Goal: Use online tool/utility

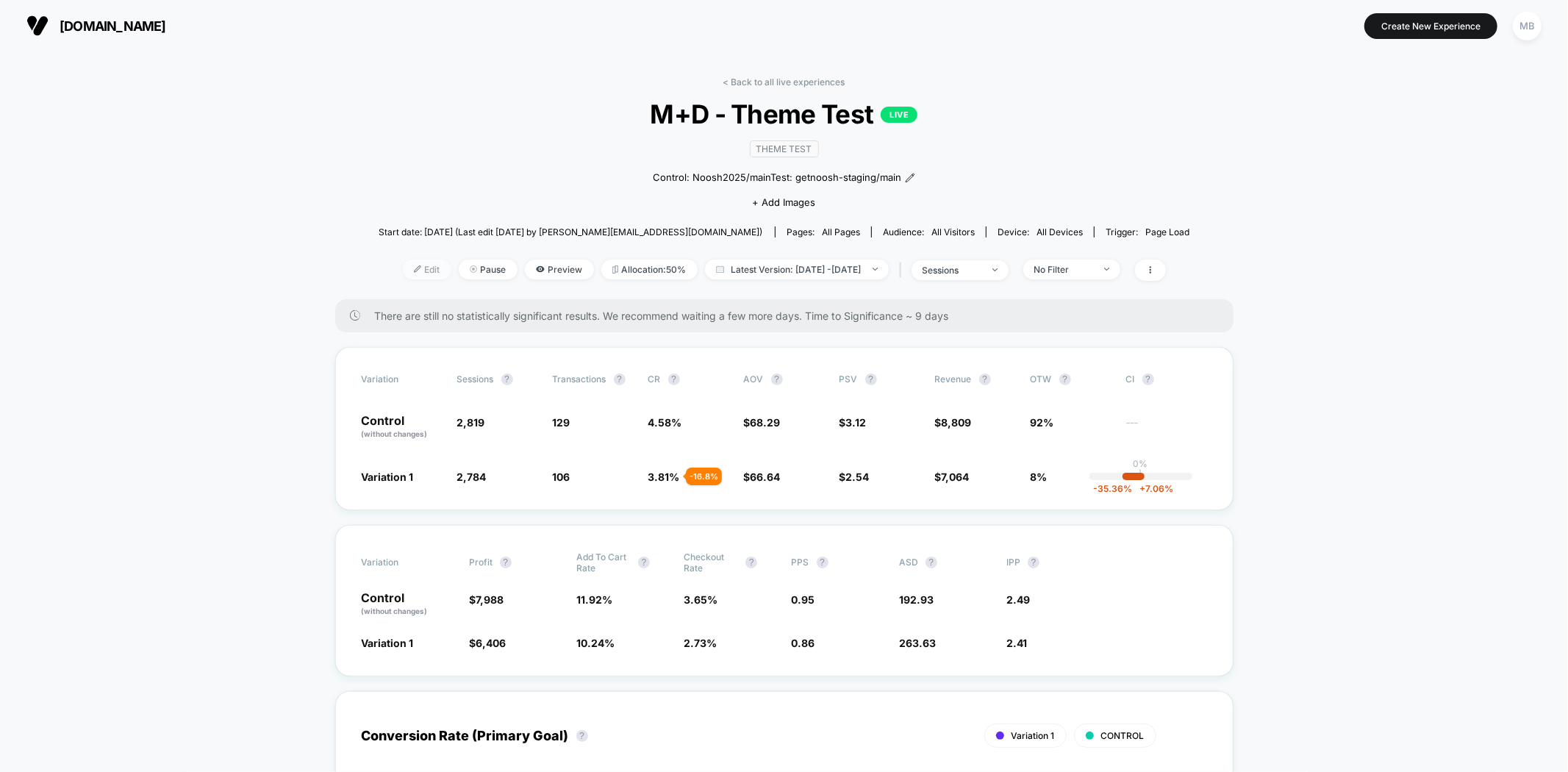
click at [403, 272] on span "Edit" at bounding box center [427, 269] width 49 height 20
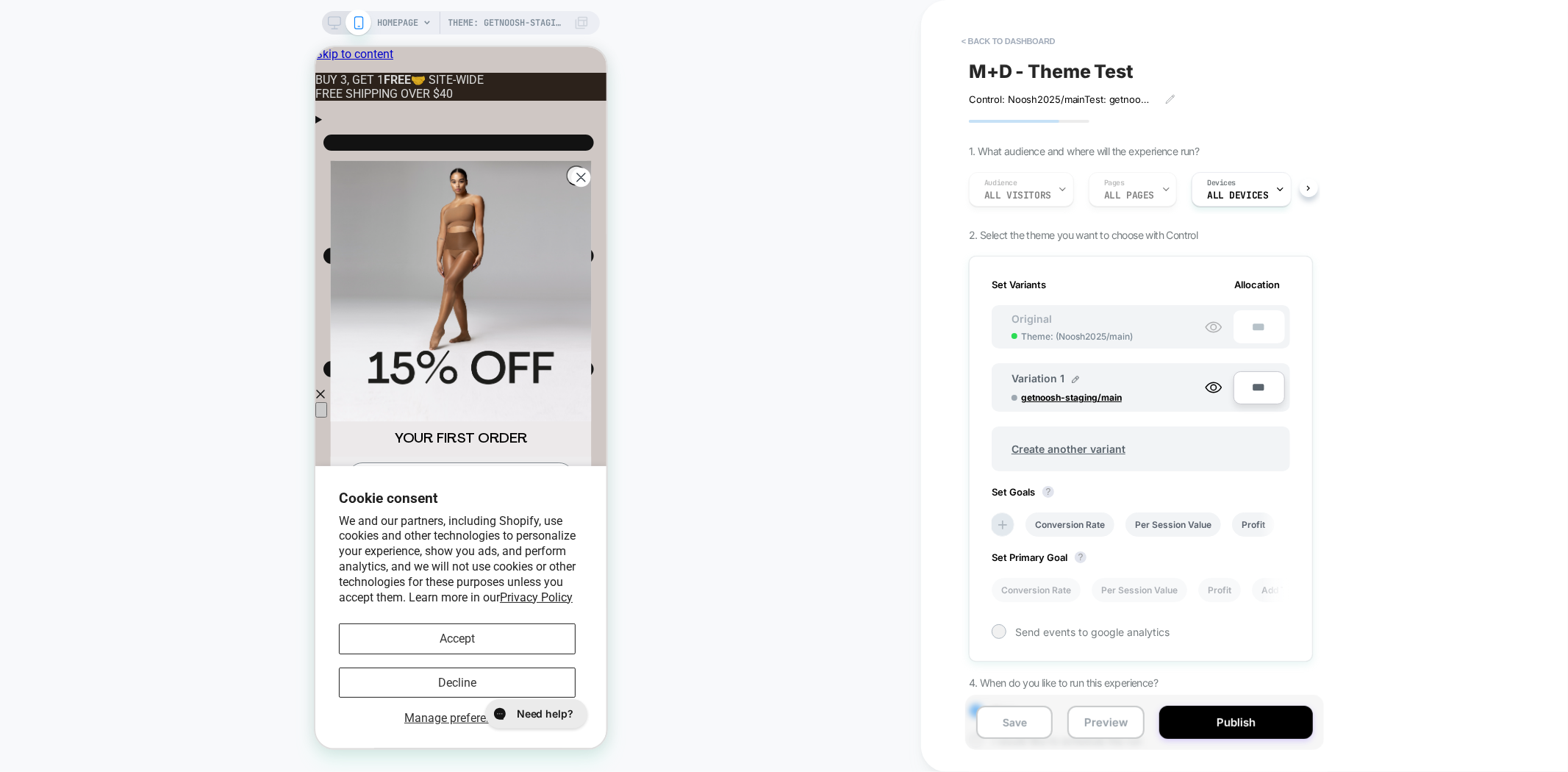
scroll to position [0, 2]
click at [1085, 729] on button "Preview" at bounding box center [1106, 722] width 76 height 33
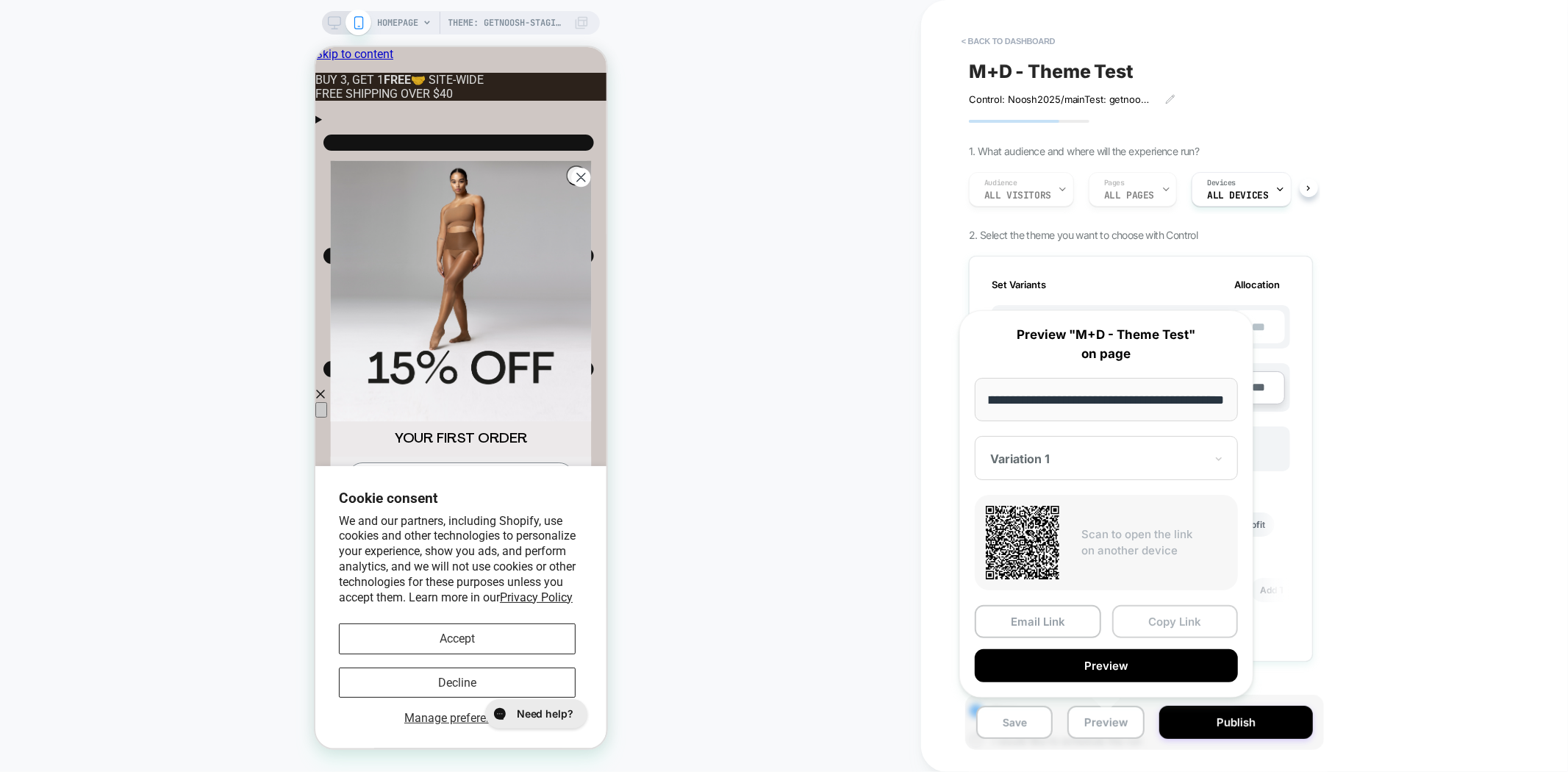
scroll to position [0, 0]
click at [1156, 617] on button "Copy Link" at bounding box center [1174, 622] width 126 height 33
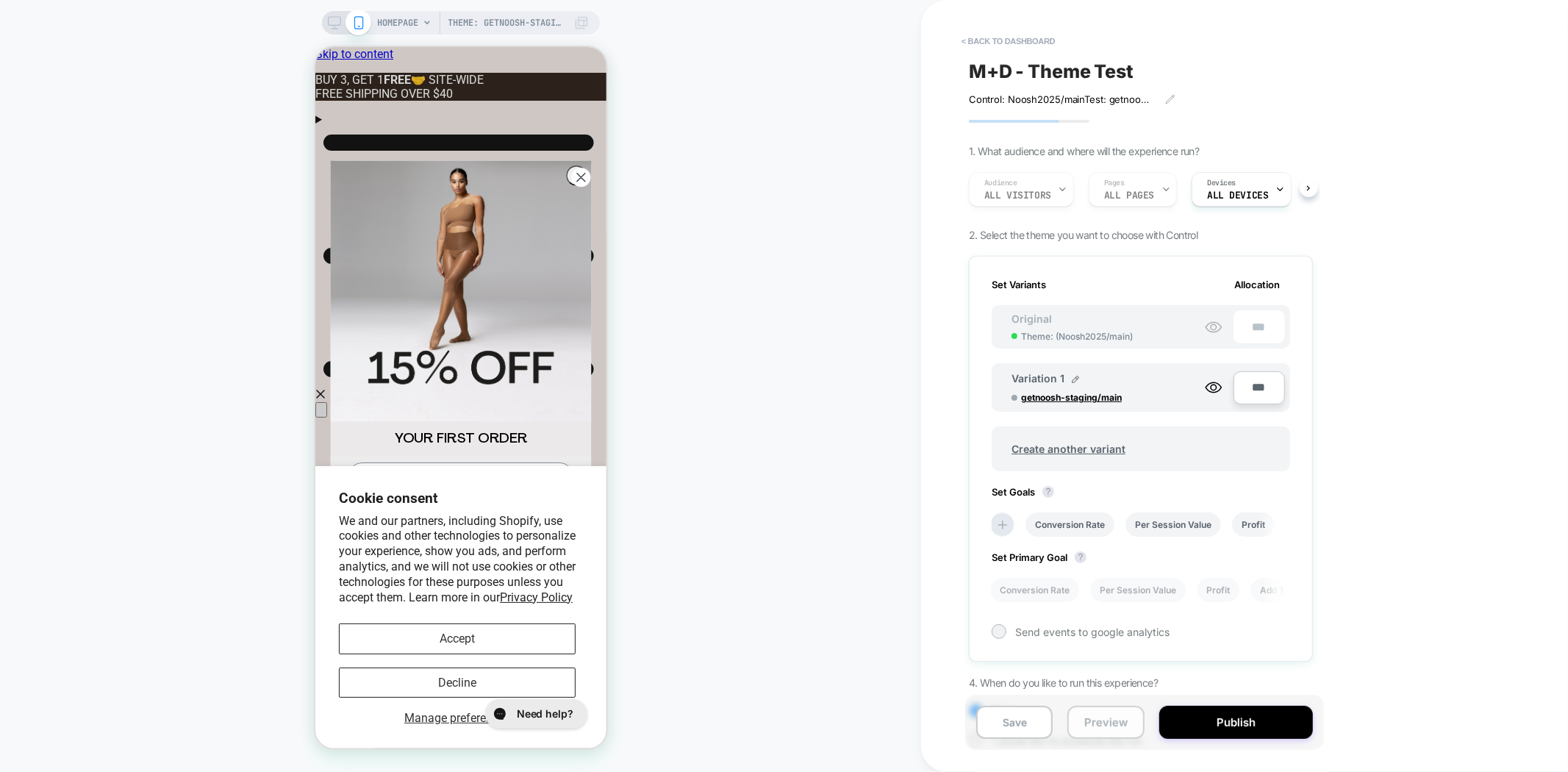
click at [1126, 722] on button "Preview" at bounding box center [1106, 722] width 76 height 33
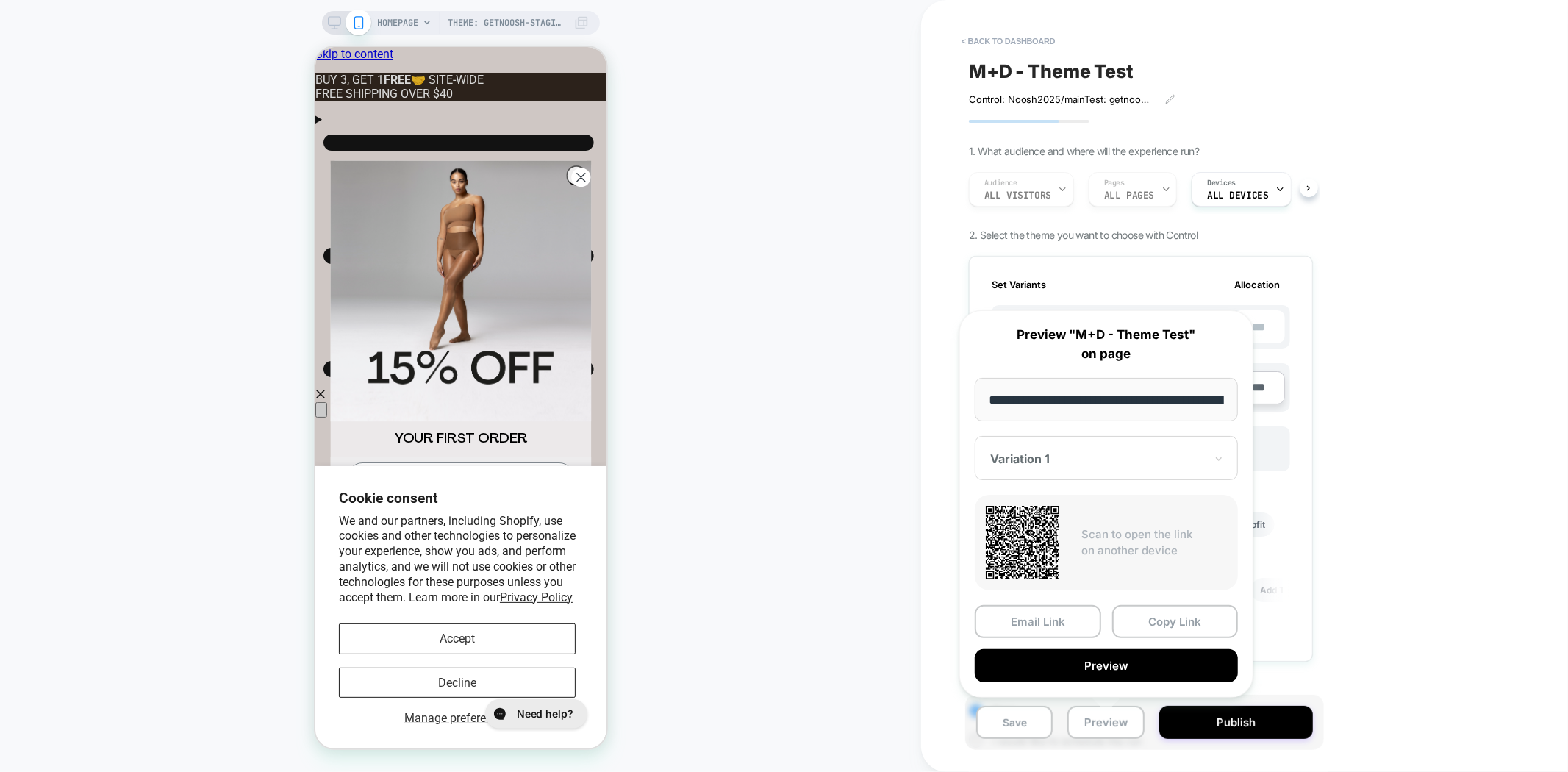
drag, startPoint x: 1201, startPoint y: 622, endPoint x: 1152, endPoint y: 638, distance: 51.5
click at [1202, 622] on button "Copy Link" at bounding box center [1174, 622] width 126 height 33
